Goal: Transaction & Acquisition: Purchase product/service

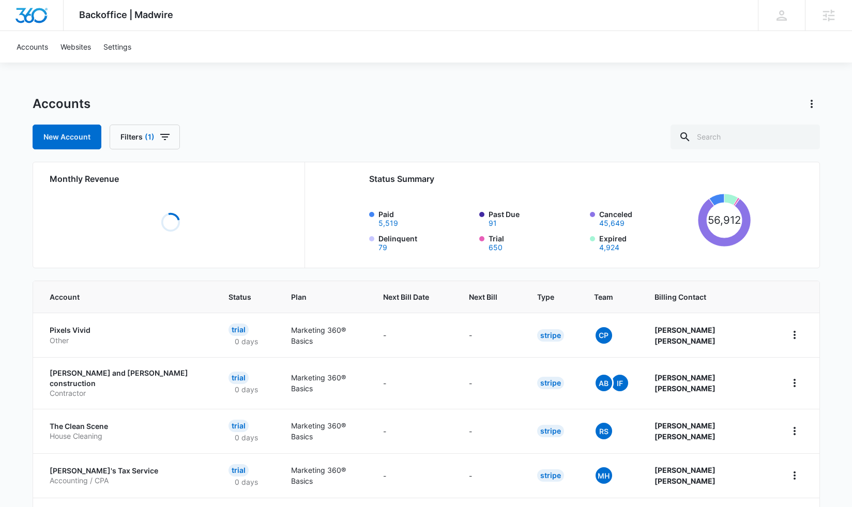
drag, startPoint x: 563, startPoint y: 112, endPoint x: 630, endPoint y: 135, distance: 71.6
click at [584, 119] on div "Accounts New Account Filters (1)" at bounding box center [426, 123] width 787 height 54
click at [757, 142] on input "text" at bounding box center [745, 137] width 149 height 25
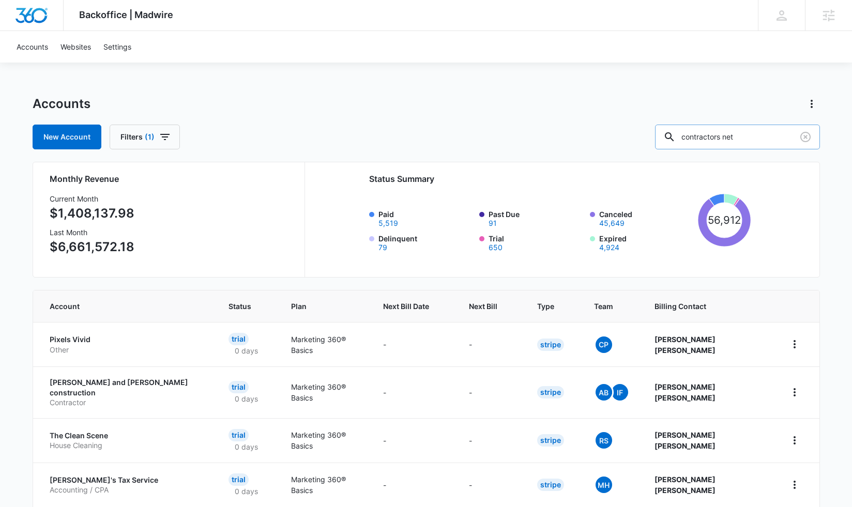
type input "contractors net"
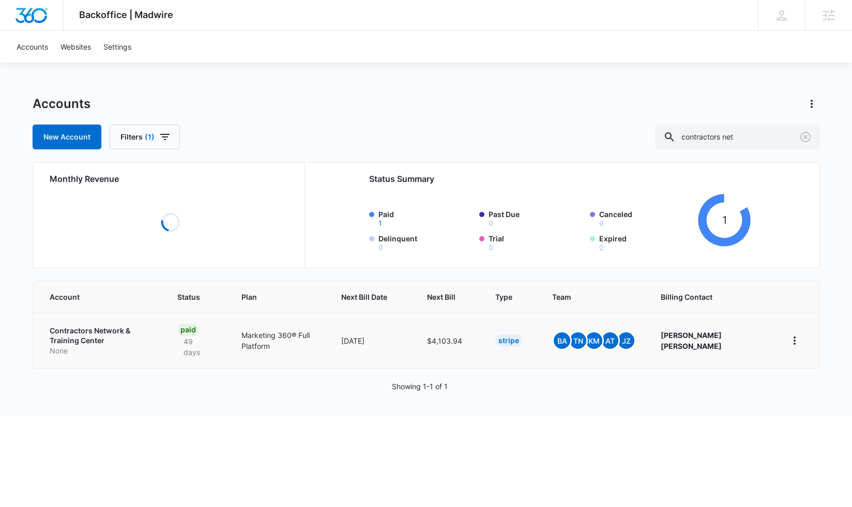
click at [142, 336] on p "Contractors Network & Training Center" at bounding box center [101, 336] width 103 height 20
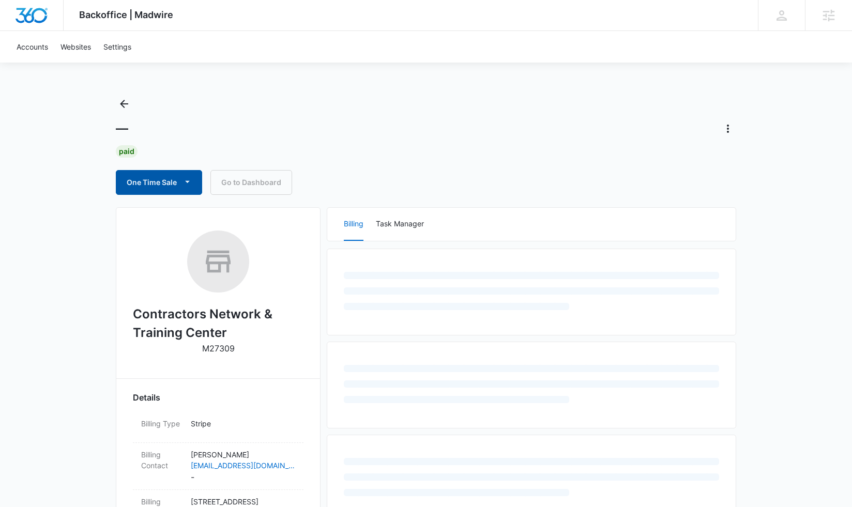
click at [188, 188] on span "button" at bounding box center [187, 182] width 12 height 12
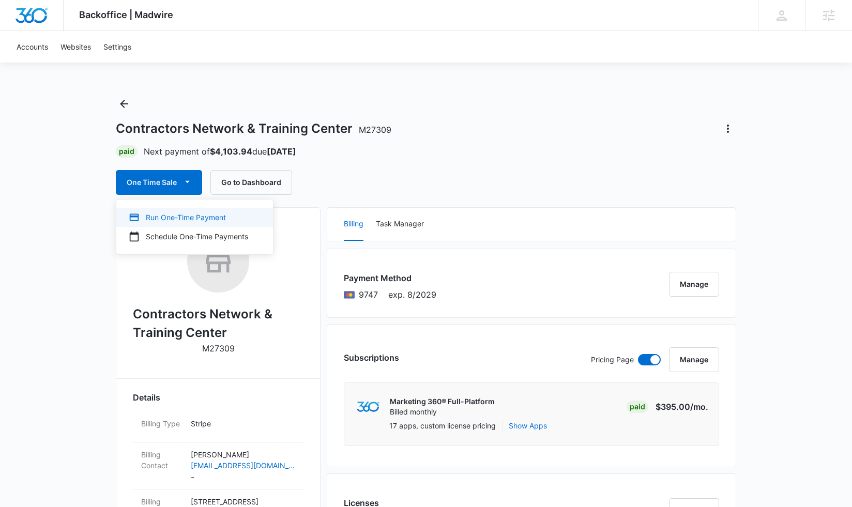
click at [188, 217] on div "Run One-Time Payment" at bounding box center [188, 217] width 119 height 11
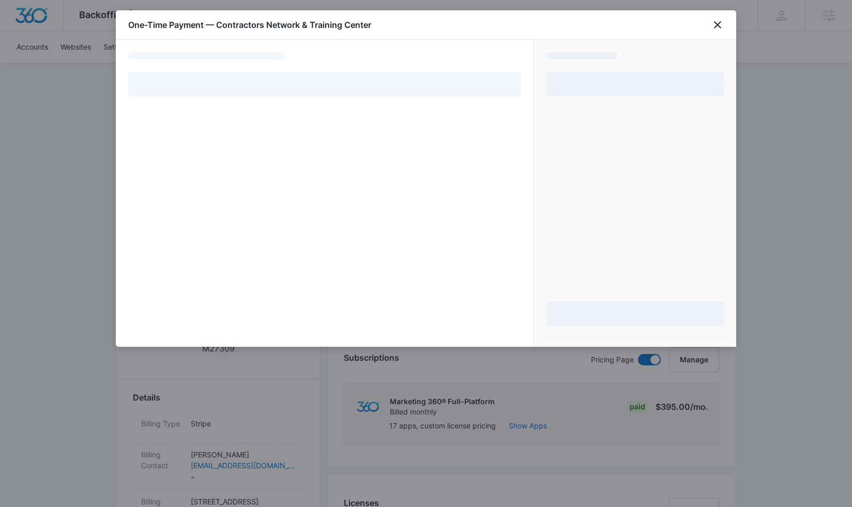
select select "pm_1QYESWA4n8RTgNjUTnaRuYcL"
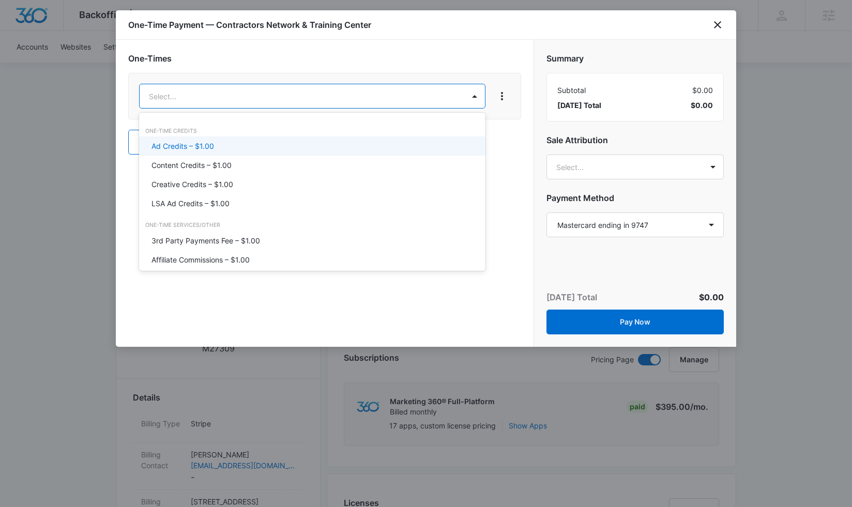
click at [290, 144] on div "Ad Credits – $1.00" at bounding box center [311, 146] width 320 height 11
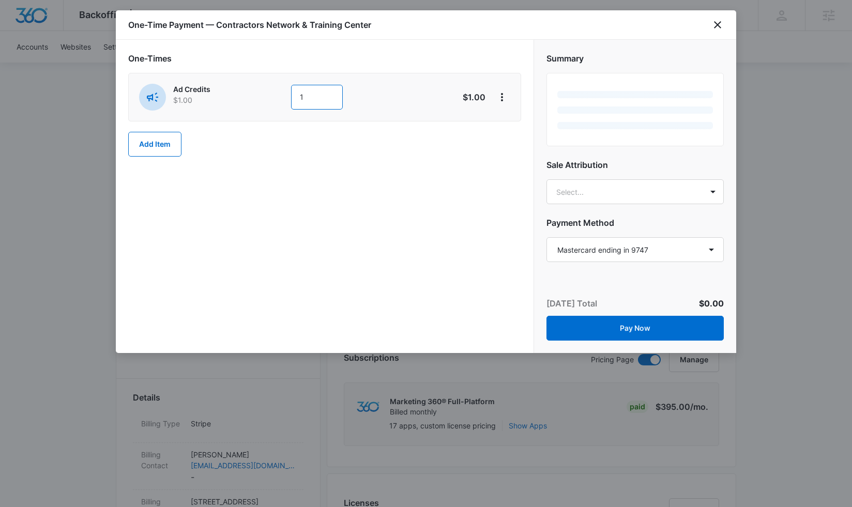
click at [312, 98] on input "1" at bounding box center [317, 97] width 52 height 25
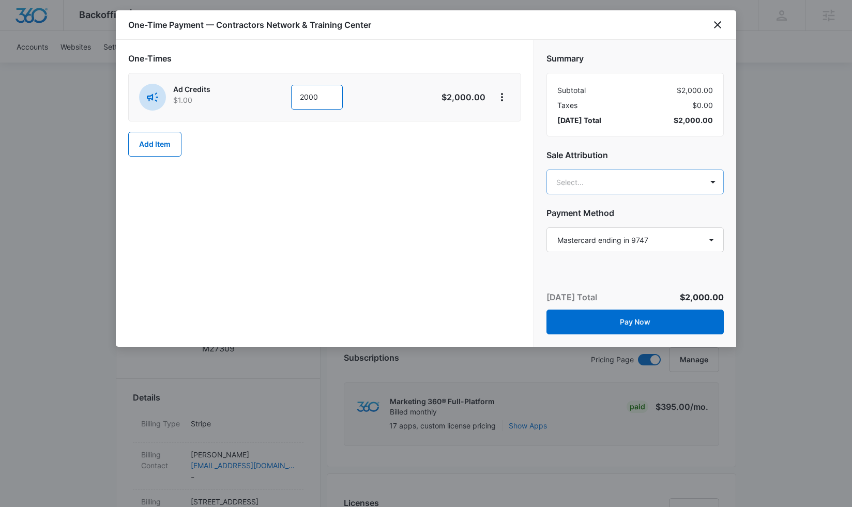
type input "2000"
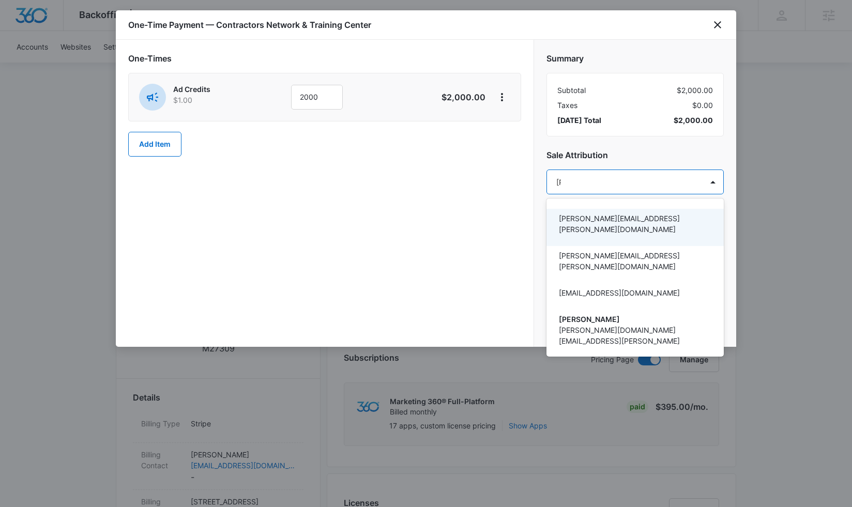
type input "tomm"
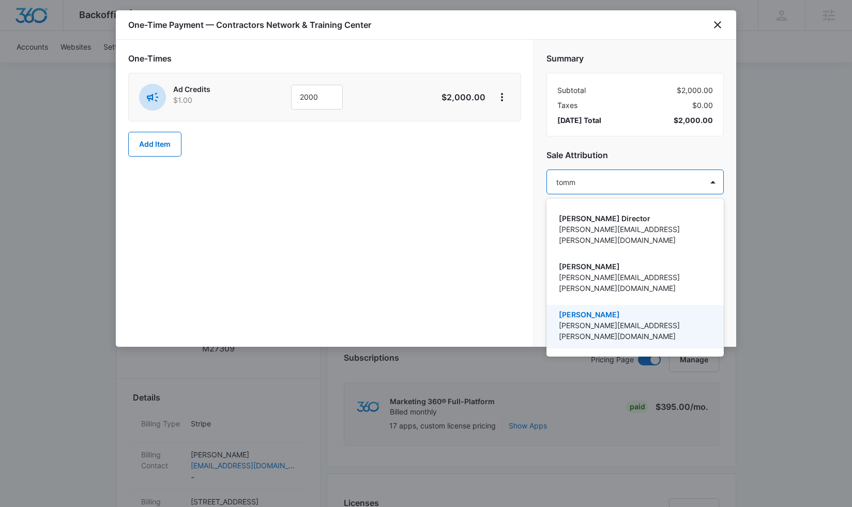
click at [623, 313] on div "[PERSON_NAME] [PERSON_NAME][EMAIL_ADDRESS][PERSON_NAME][DOMAIN_NAME]" at bounding box center [634, 329] width 150 height 40
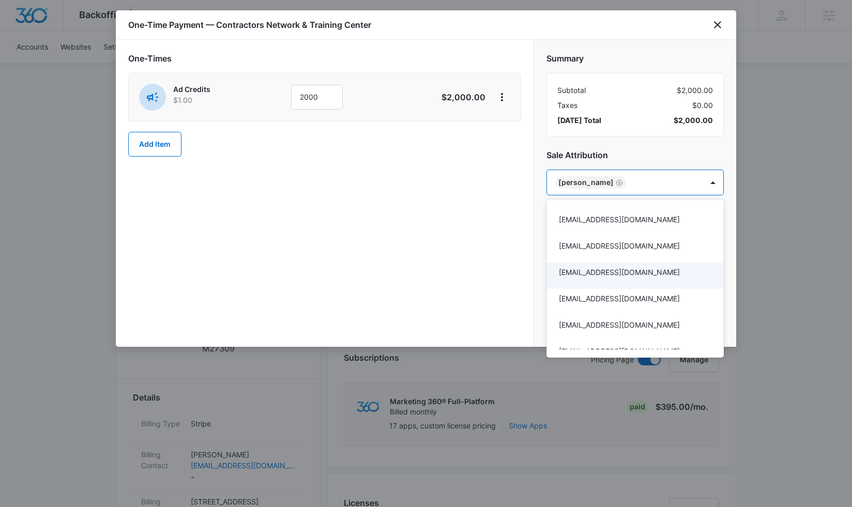
drag, startPoint x: 406, startPoint y: 205, endPoint x: 449, endPoint y: 261, distance: 70.1
click at [407, 206] on div at bounding box center [426, 253] width 852 height 507
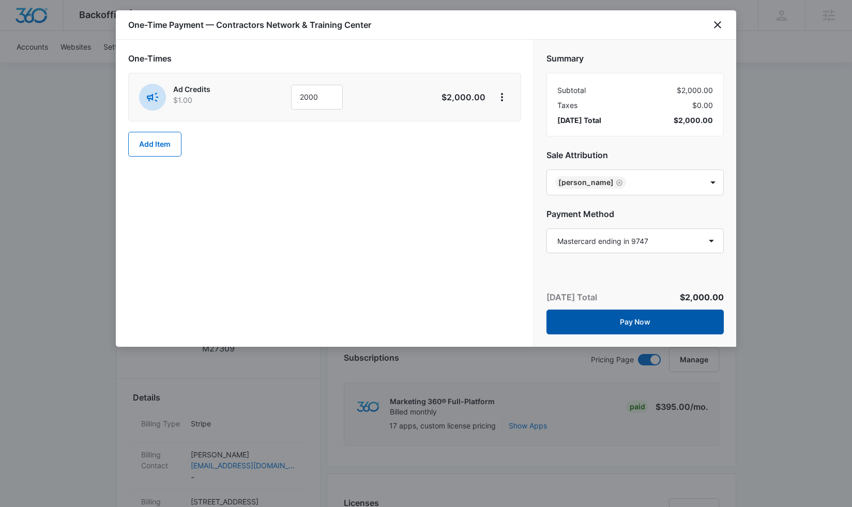
click at [602, 320] on button "Pay Now" at bounding box center [634, 322] width 177 height 25
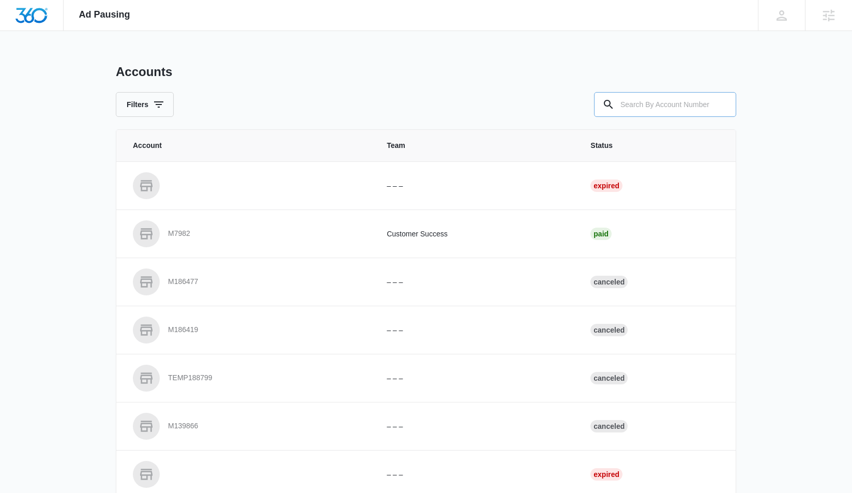
click at [626, 111] on input "text" at bounding box center [665, 104] width 142 height 25
type input "m27309"
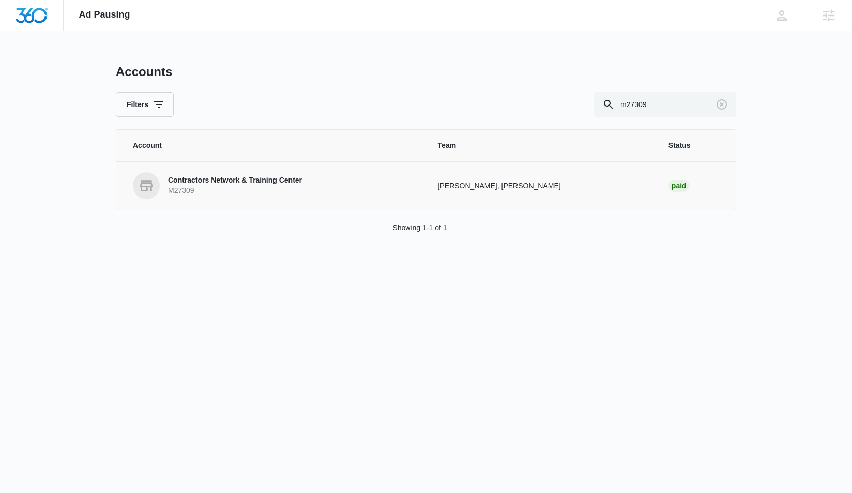
click at [274, 181] on p "Contractors Network & Training Center" at bounding box center [235, 180] width 134 height 10
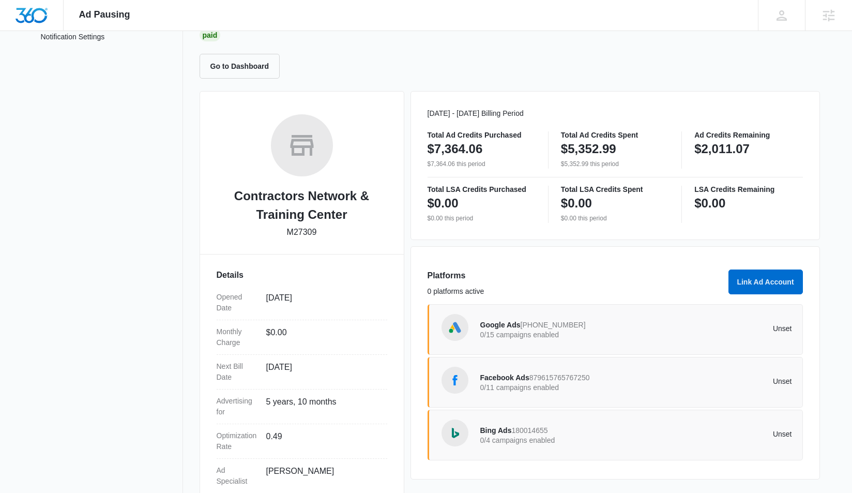
scroll to position [85, 0]
click at [511, 324] on span "Google Ads" at bounding box center [500, 323] width 40 height 8
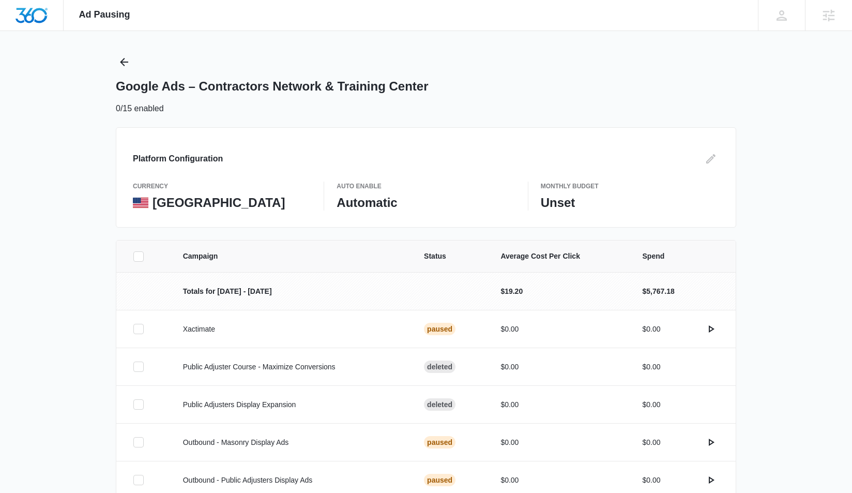
scroll to position [11, 0]
click at [630, 93] on div "Google Ads – Contractors Network & Training Center" at bounding box center [426, 86] width 620 height 16
